Goal: Transaction & Acquisition: Purchase product/service

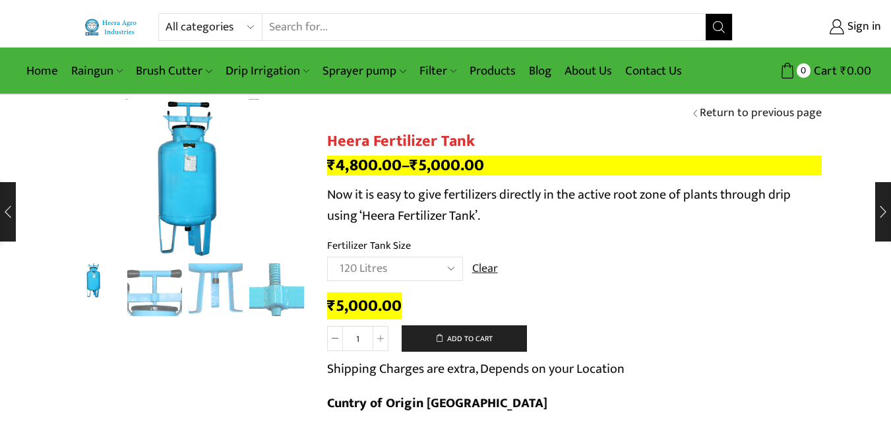
select select "120 Litres"
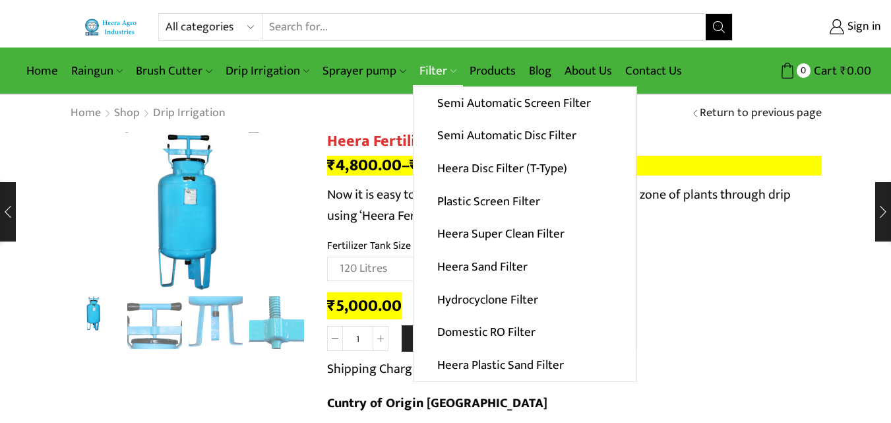
click at [434, 63] on link "Filter" at bounding box center [438, 70] width 50 height 31
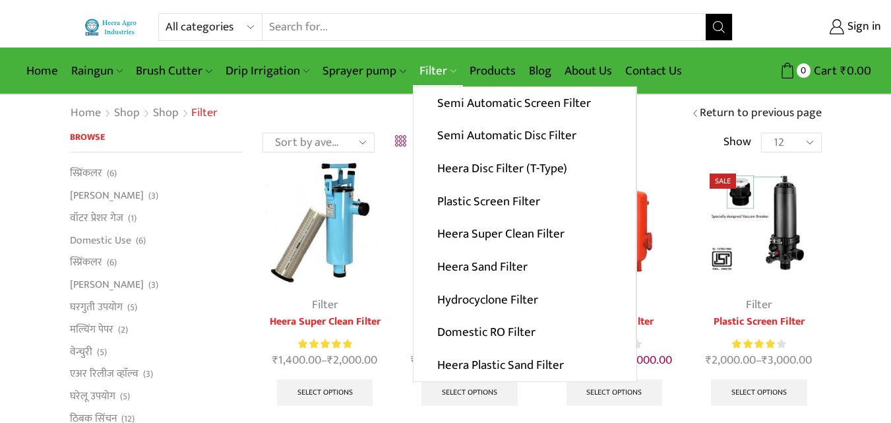
click at [426, 76] on link "Filter" at bounding box center [438, 70] width 50 height 31
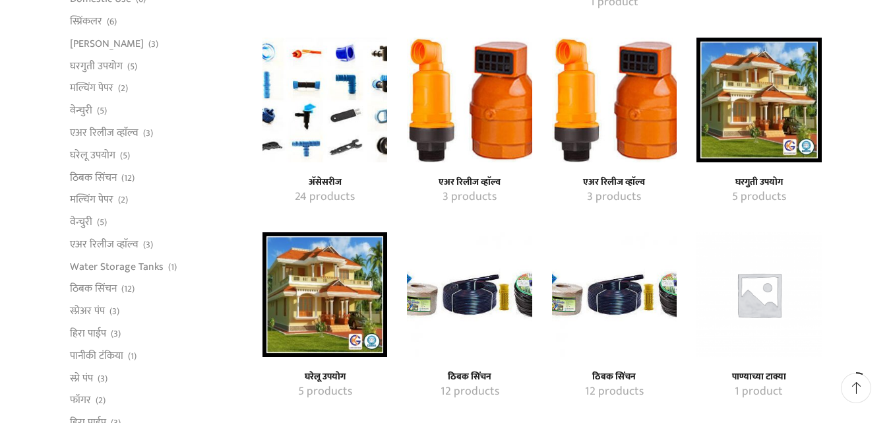
scroll to position [330, 0]
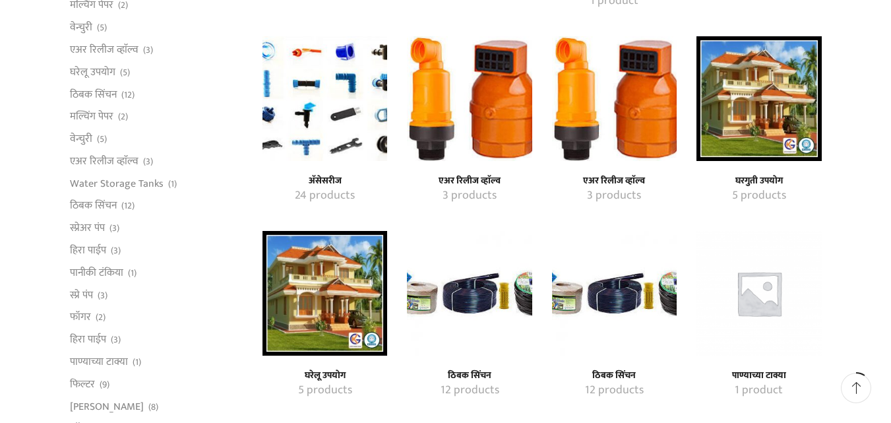
click at [456, 123] on img "Visit product category एअर रिलीज व्हाॅल्व" at bounding box center [469, 98] width 125 height 125
